Goal: Task Accomplishment & Management: Use online tool/utility

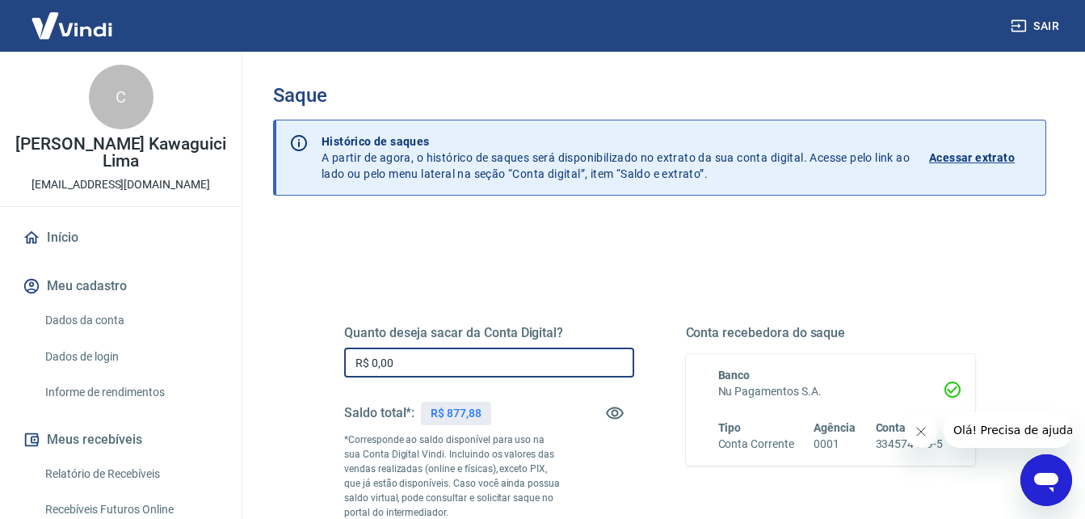
click at [434, 360] on input "R$ 0,00" at bounding box center [489, 363] width 290 height 30
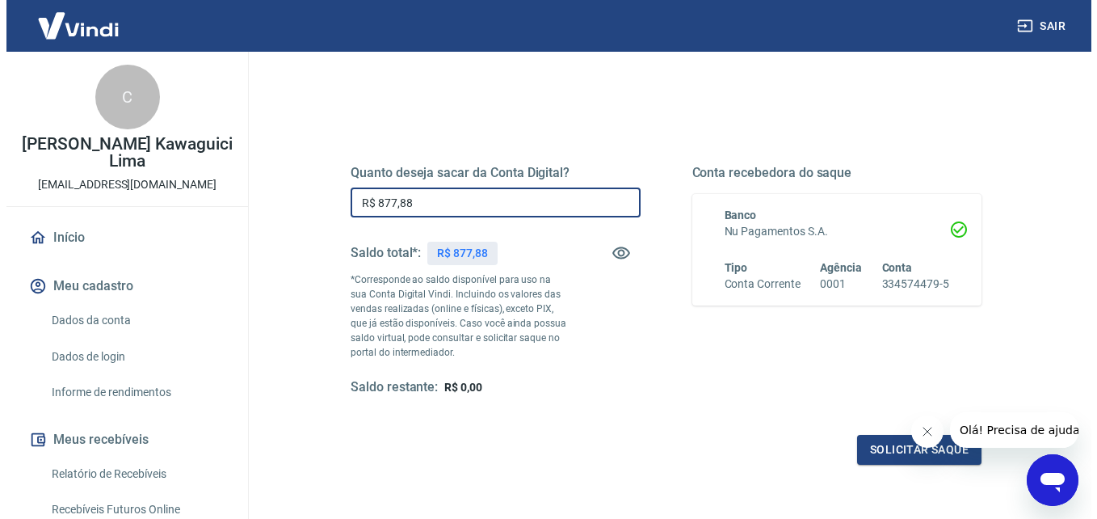
scroll to position [162, 0]
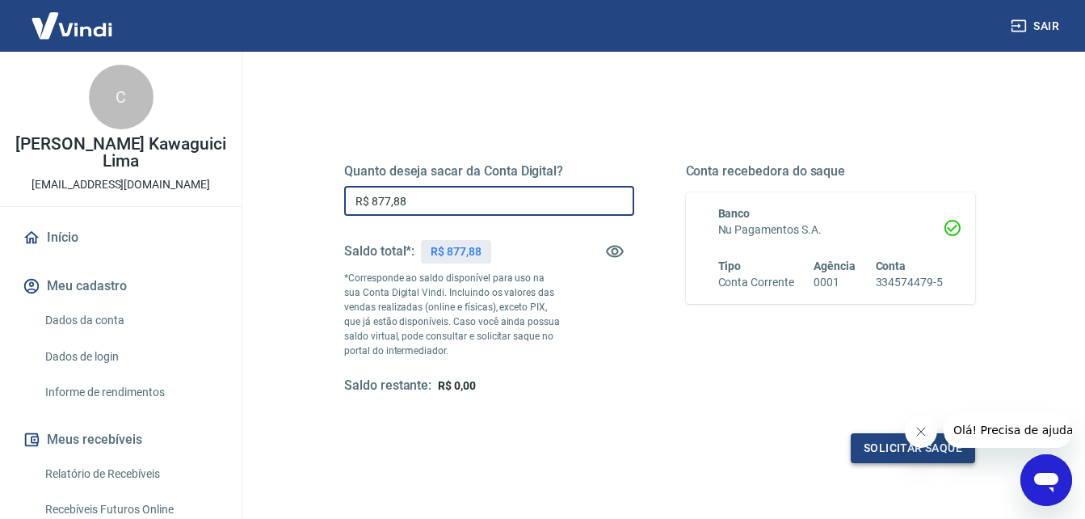
type input "R$ 877,88"
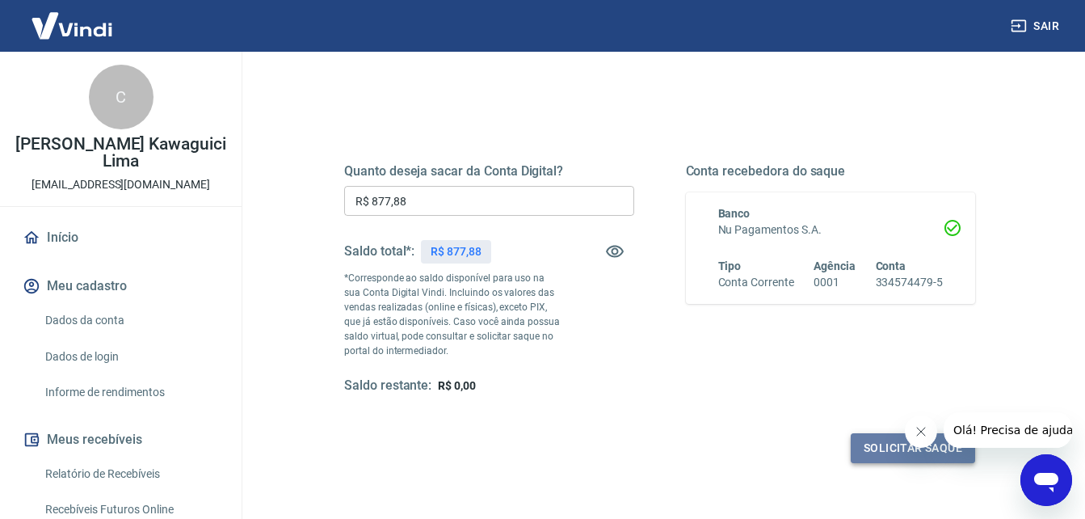
click at [903, 448] on button "Solicitar saque" at bounding box center [913, 448] width 124 height 30
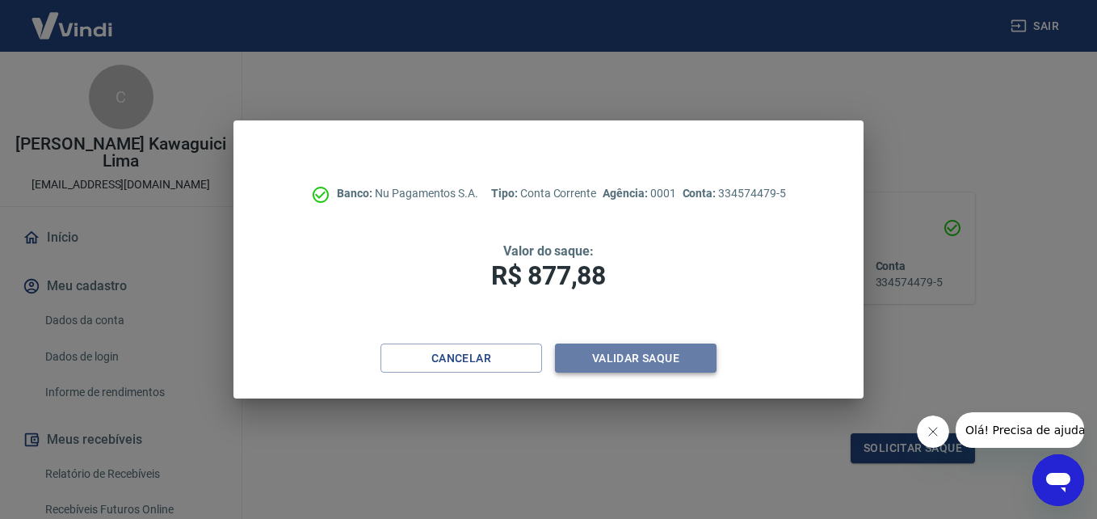
click at [658, 356] on button "Validar saque" at bounding box center [636, 358] width 162 height 30
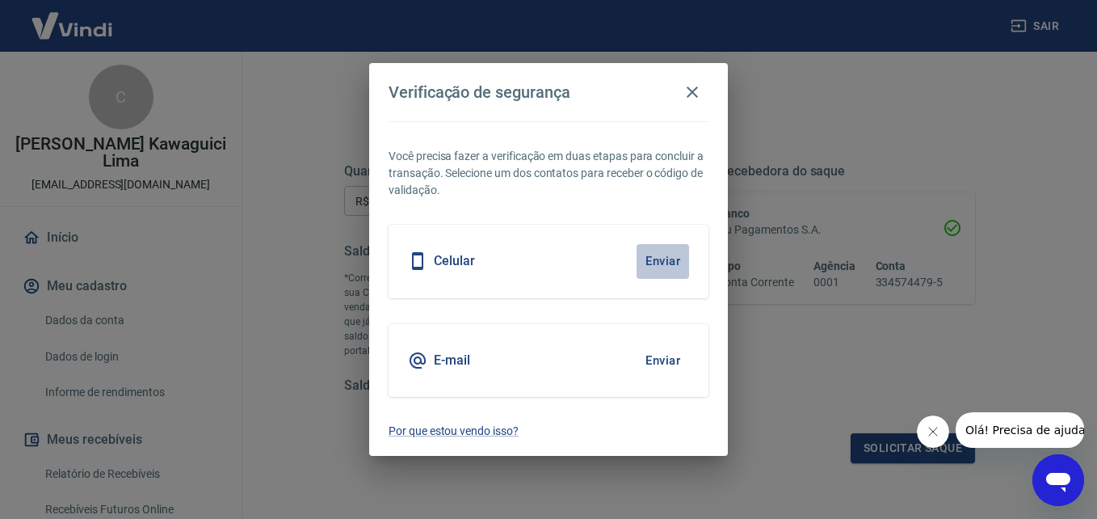
click at [669, 255] on button "Enviar" at bounding box center [663, 261] width 53 height 34
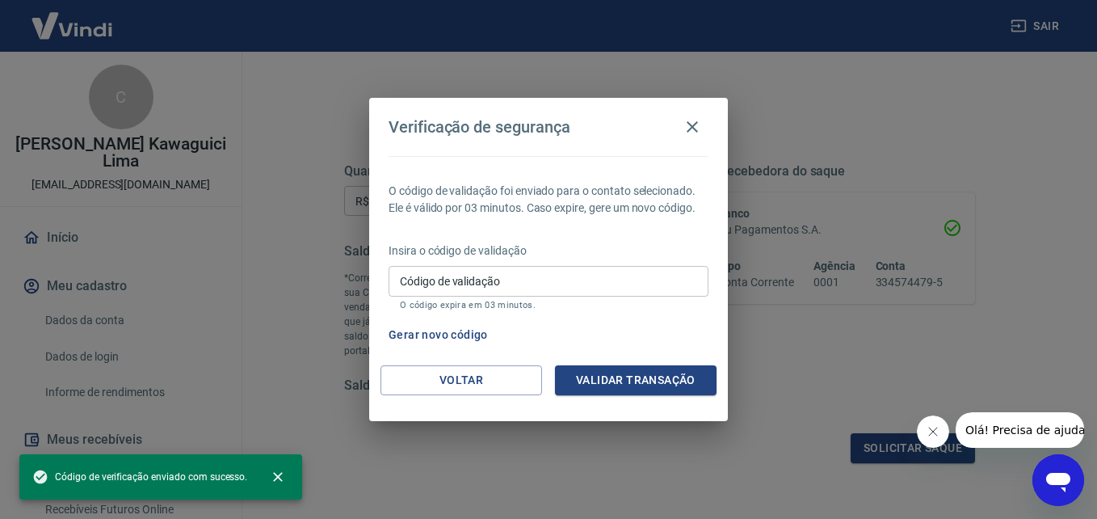
click at [459, 259] on p "Insira o código de validação" at bounding box center [549, 250] width 320 height 17
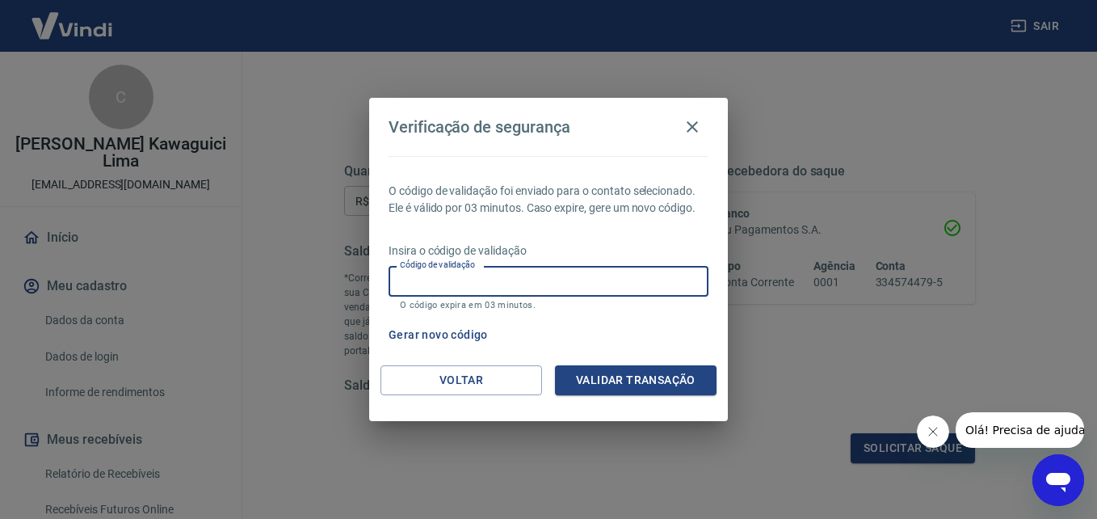
click at [462, 279] on input "Código de validação" at bounding box center [549, 281] width 320 height 30
type input "292063"
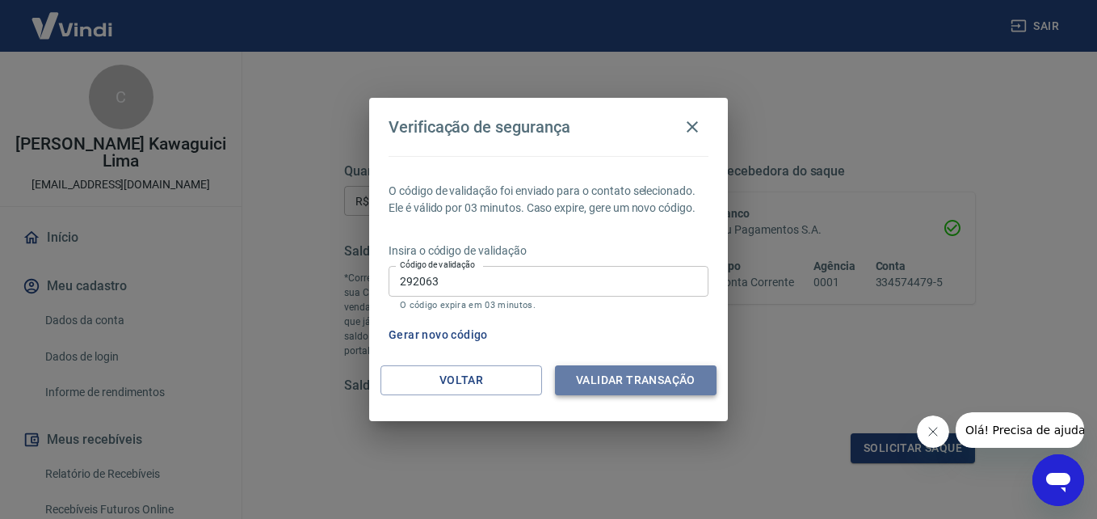
click at [663, 377] on button "Validar transação" at bounding box center [636, 380] width 162 height 30
